Goal: Task Accomplishment & Management: Manage account settings

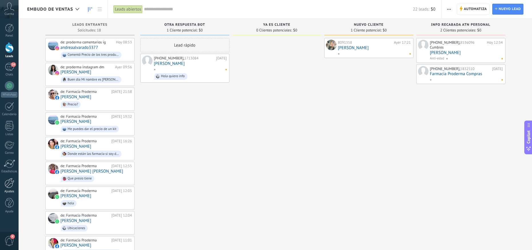
click at [9, 186] on div at bounding box center [10, 183] width 10 height 10
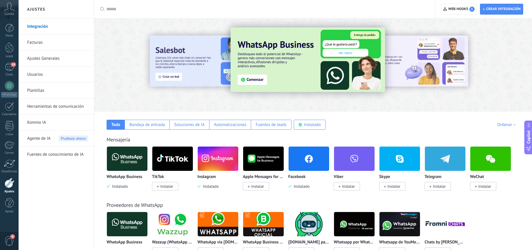
click at [39, 91] on link "Plantillas" at bounding box center [57, 91] width 61 height 16
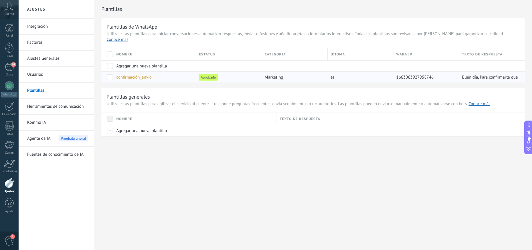
click at [136, 75] on span "confirmación_envio" at bounding box center [133, 77] width 35 height 5
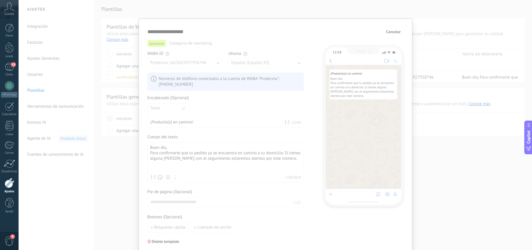
click at [218, 152] on div "Buen día, Para confirmarte que tu pedido ya se encuentra en camino a tu domicil…" at bounding box center [225, 158] width 151 height 27
click at [395, 32] on span "Cancelar" at bounding box center [393, 32] width 15 height 4
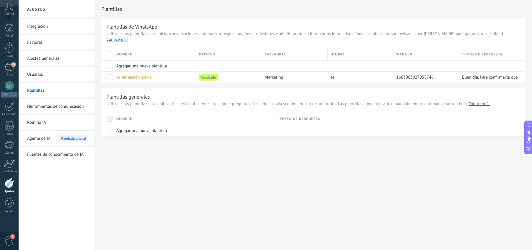
click at [45, 27] on link "Integración" at bounding box center [57, 27] width 61 height 16
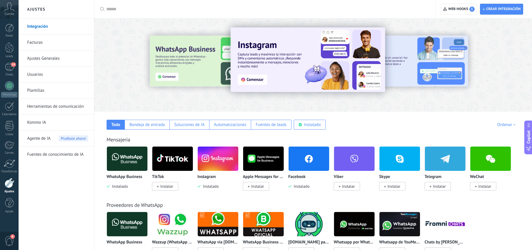
click at [44, 59] on link "Ajustes Generales" at bounding box center [57, 59] width 61 height 16
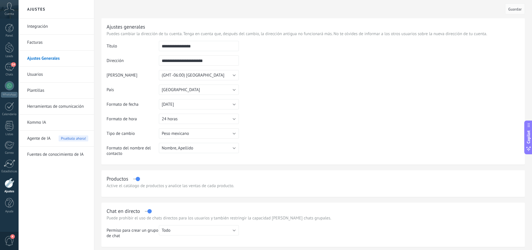
click at [43, 86] on link "Plantillas" at bounding box center [57, 91] width 61 height 16
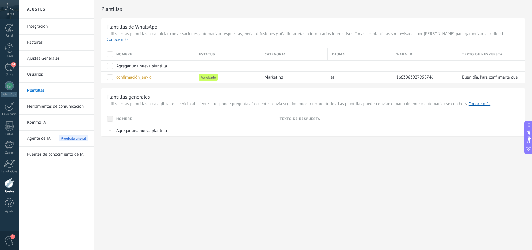
click at [45, 124] on link "Kommo IA" at bounding box center [57, 122] width 61 height 16
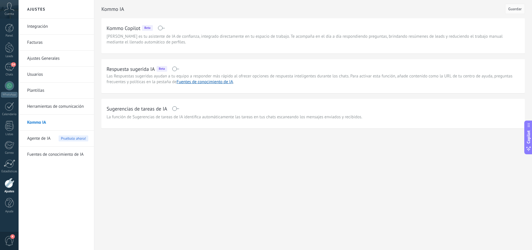
click at [43, 140] on span "Agente de IA" at bounding box center [38, 138] width 23 height 16
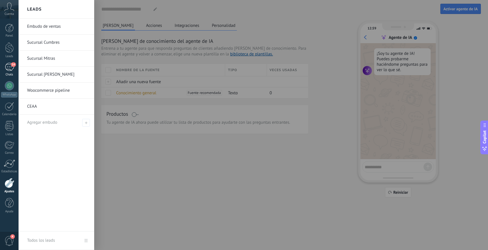
click at [9, 67] on div "14" at bounding box center [9, 67] width 9 height 8
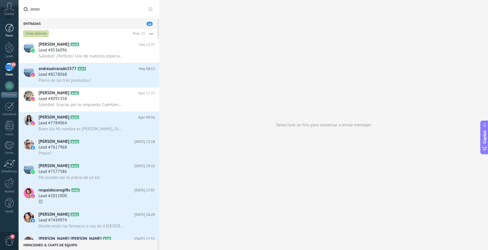
click at [11, 29] on div at bounding box center [9, 28] width 9 height 9
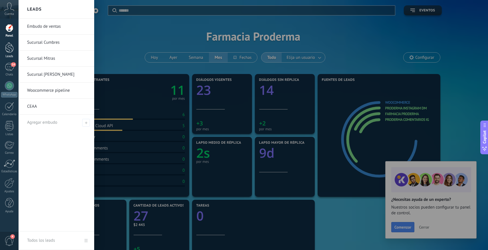
click at [11, 47] on div at bounding box center [9, 47] width 9 height 11
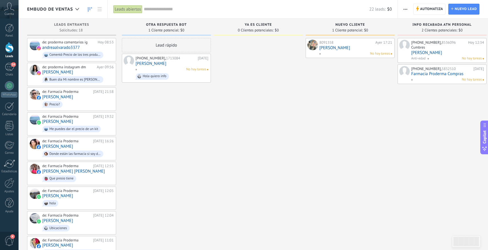
click at [177, 25] on span "Otra respuesta bot" at bounding box center [166, 25] width 41 height 4
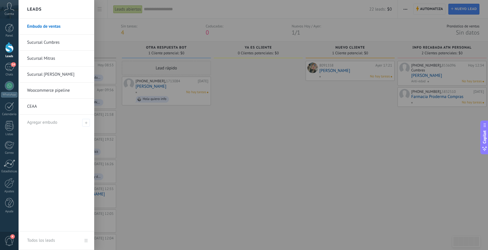
click at [7, 47] on div at bounding box center [9, 47] width 9 height 11
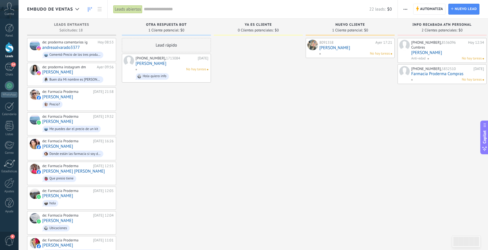
click at [7, 47] on div at bounding box center [9, 47] width 9 height 11
click at [10, 48] on div at bounding box center [9, 47] width 9 height 11
click at [9, 68] on div "14" at bounding box center [9, 67] width 9 height 8
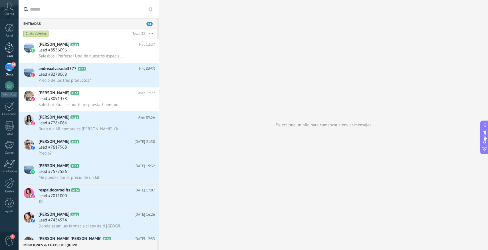
click at [9, 46] on div at bounding box center [9, 47] width 9 height 11
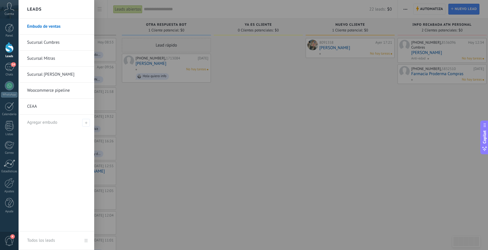
click at [10, 47] on div at bounding box center [9, 47] width 9 height 11
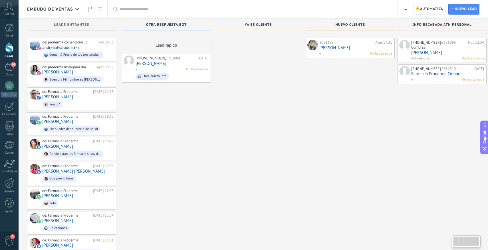
click at [10, 47] on div at bounding box center [9, 47] width 9 height 11
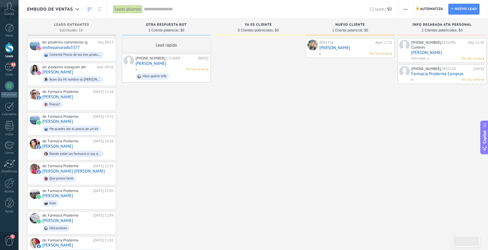
click at [132, 9] on div "Leads abiertos" at bounding box center [127, 9] width 29 height 8
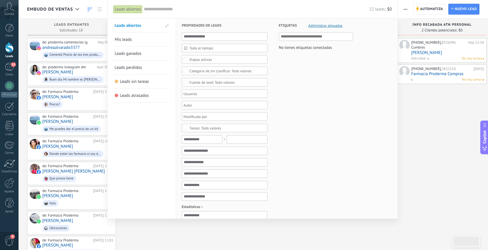
click at [190, 10] on input "text" at bounding box center [257, 9] width 226 height 6
click at [29, 19] on div at bounding box center [244, 125] width 488 height 250
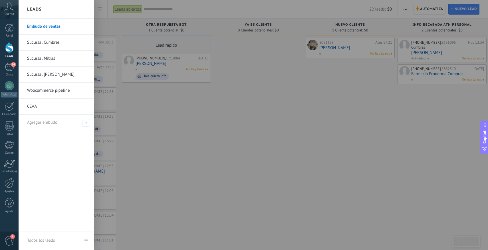
click at [71, 92] on link "Woocommerce pipeline" at bounding box center [57, 91] width 61 height 16
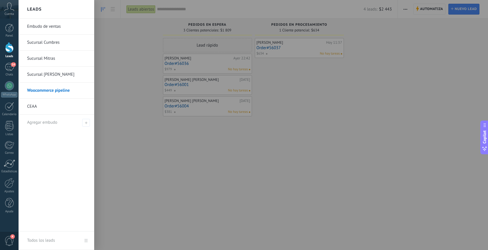
click at [73, 25] on link "Embudo de ventas" at bounding box center [57, 27] width 61 height 16
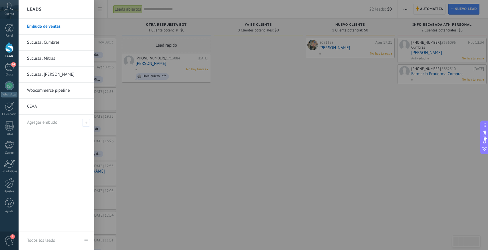
click at [49, 90] on link "Woocommerce pipeline" at bounding box center [57, 91] width 61 height 16
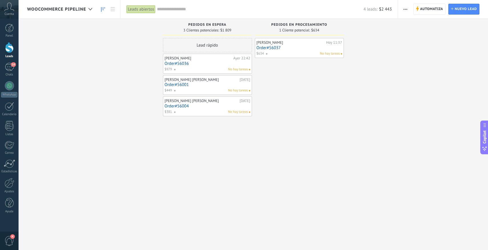
click at [274, 92] on div "[PERSON_NAME] [PERSON_NAME] 11:37 Order#56037 $634 No hay tareas" at bounding box center [299, 125] width 89 height 175
click at [8, 85] on div at bounding box center [9, 85] width 9 height 9
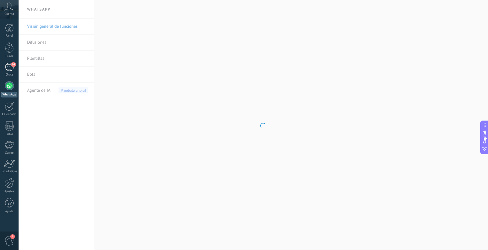
click at [12, 64] on span "14" at bounding box center [13, 64] width 5 height 5
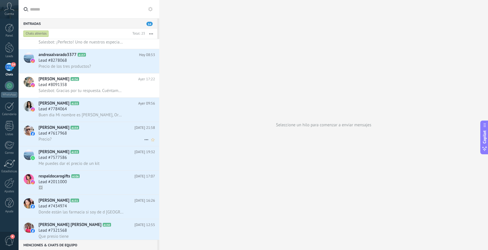
scroll to position [15, 0]
click at [105, 85] on div "Lead #8091358" at bounding box center [97, 84] width 116 height 6
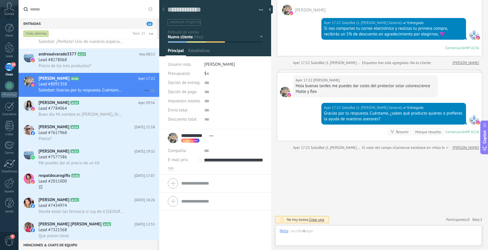
scroll to position [217, 0]
